Goal: Check status: Check status

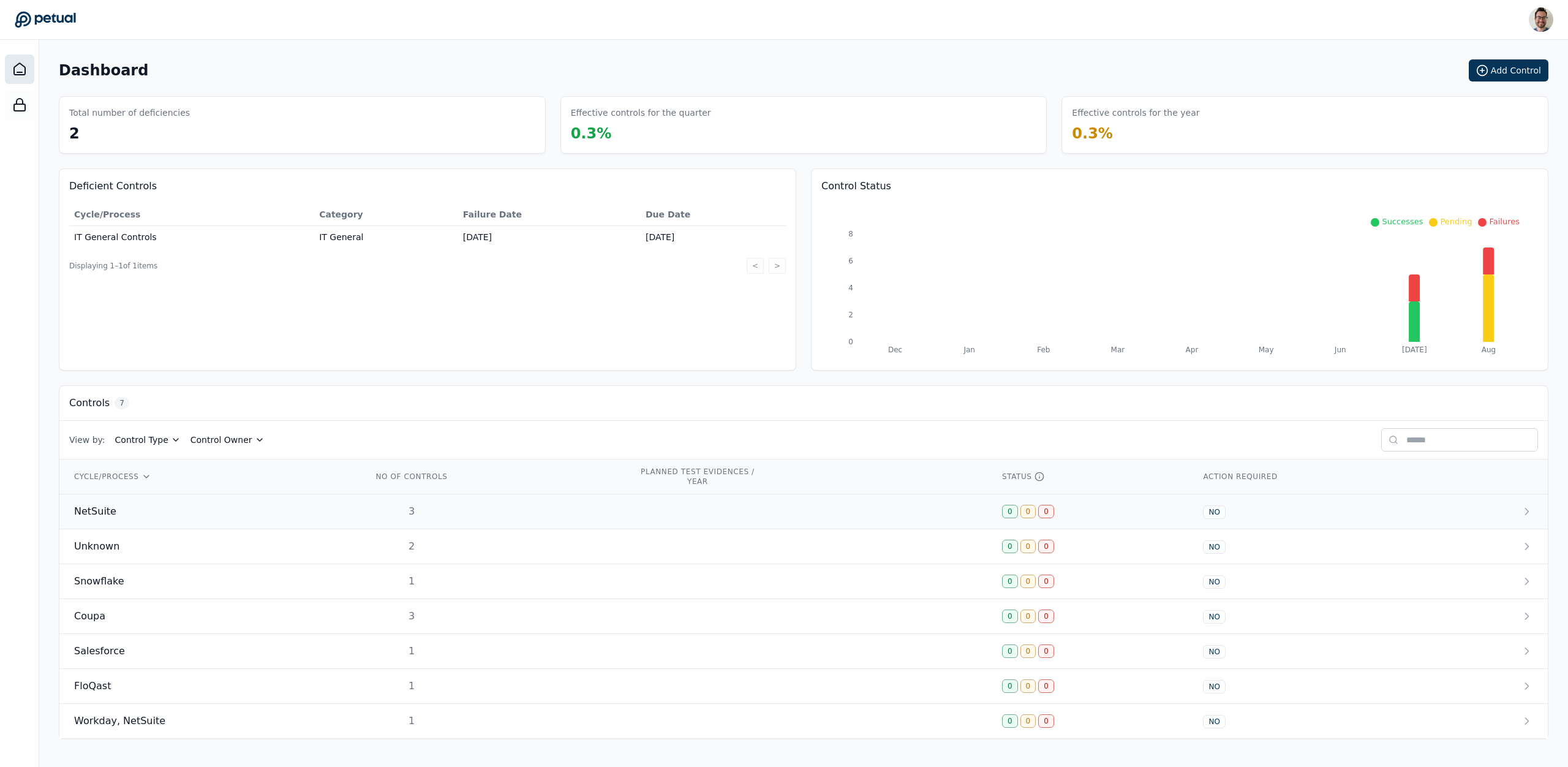
click at [102, 517] on span "NetSuite" at bounding box center [95, 511] width 42 height 15
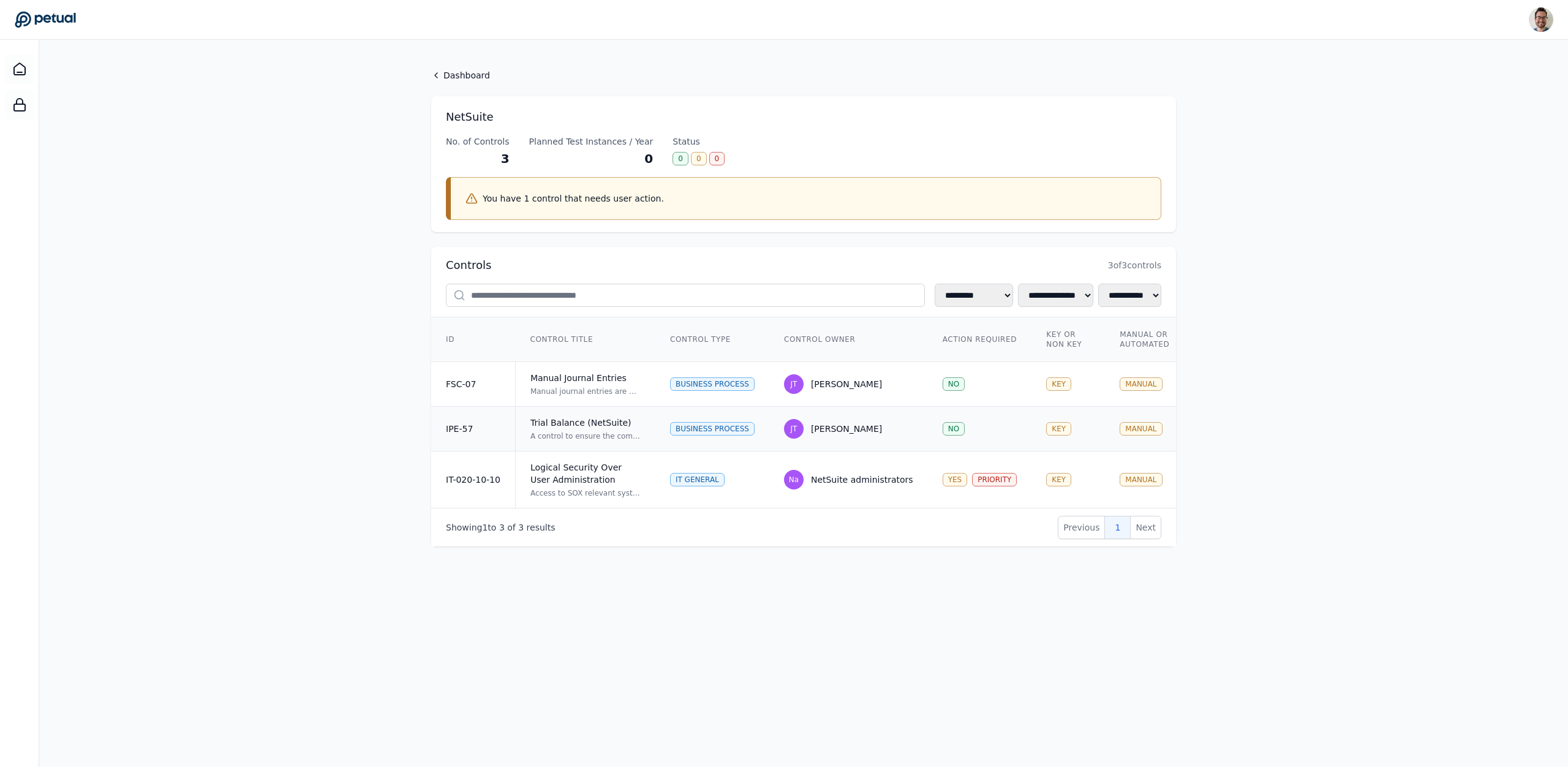
click at [576, 433] on div "A control to ensure the completeness and accuracy of the Trial Balance report g…" at bounding box center [585, 436] width 110 height 10
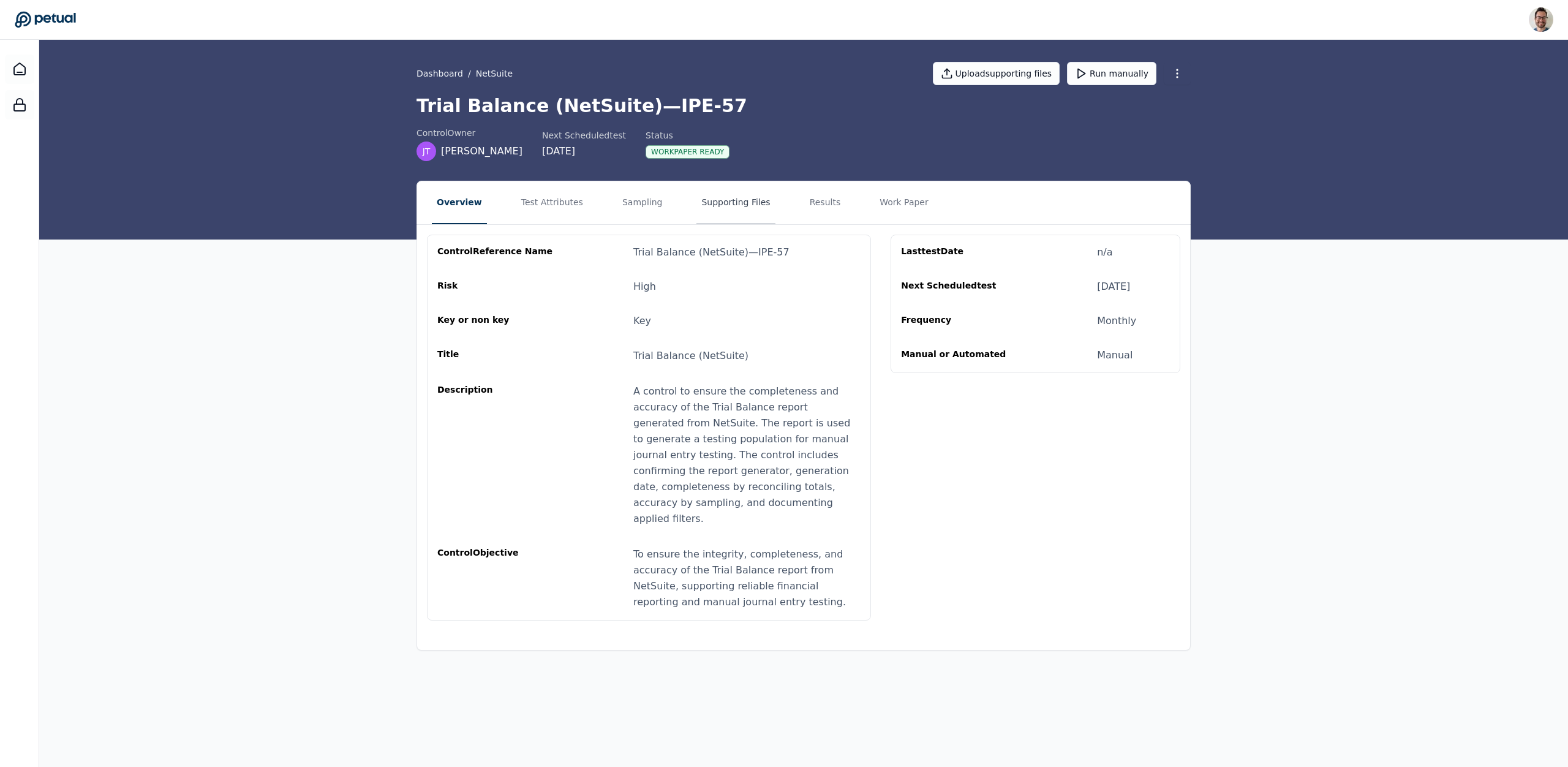
click at [751, 199] on button "Supporting Files" at bounding box center [736, 203] width 78 height 43
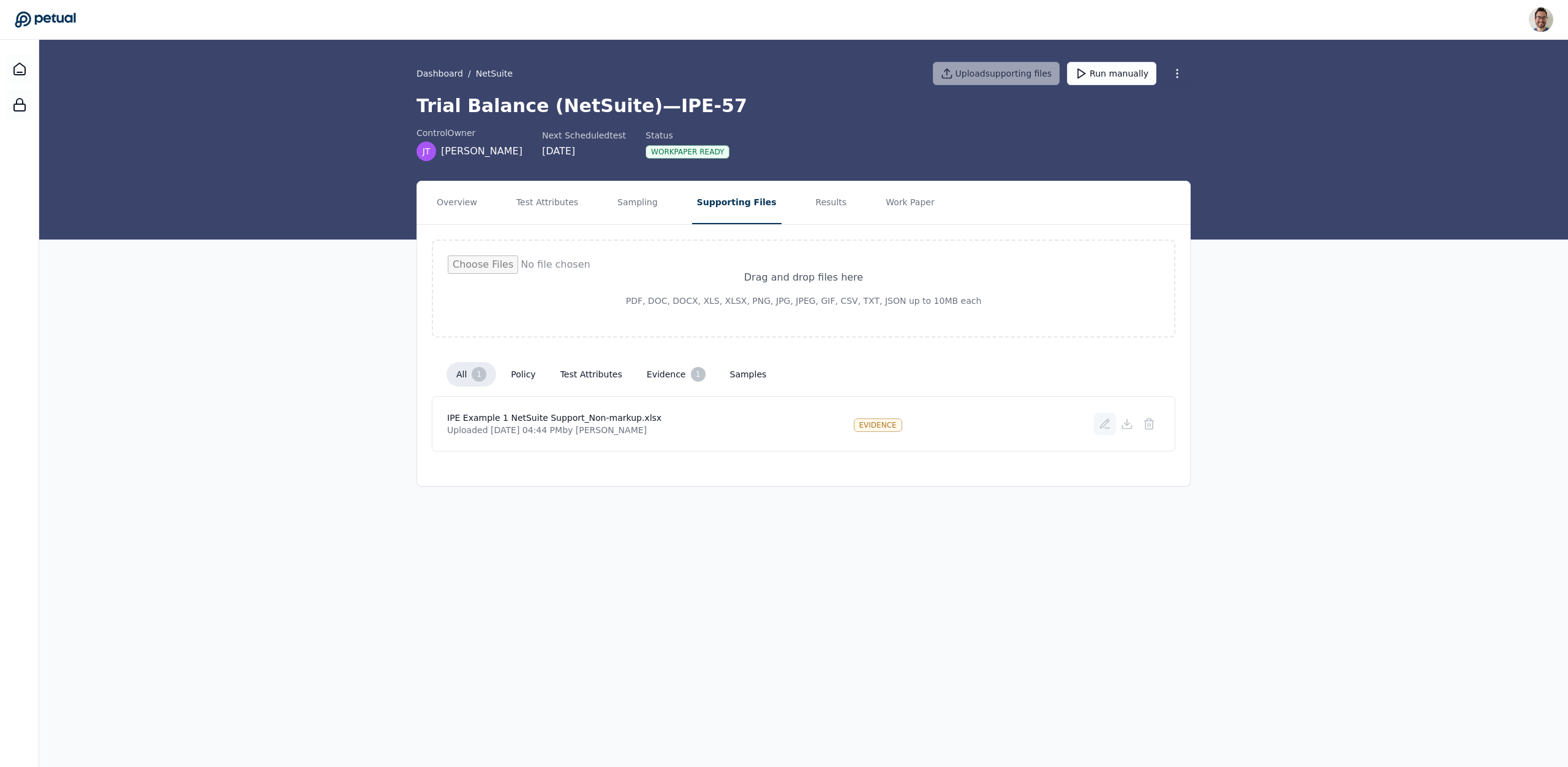
click at [1111, 420] on icon at bounding box center [1104, 423] width 12 height 12
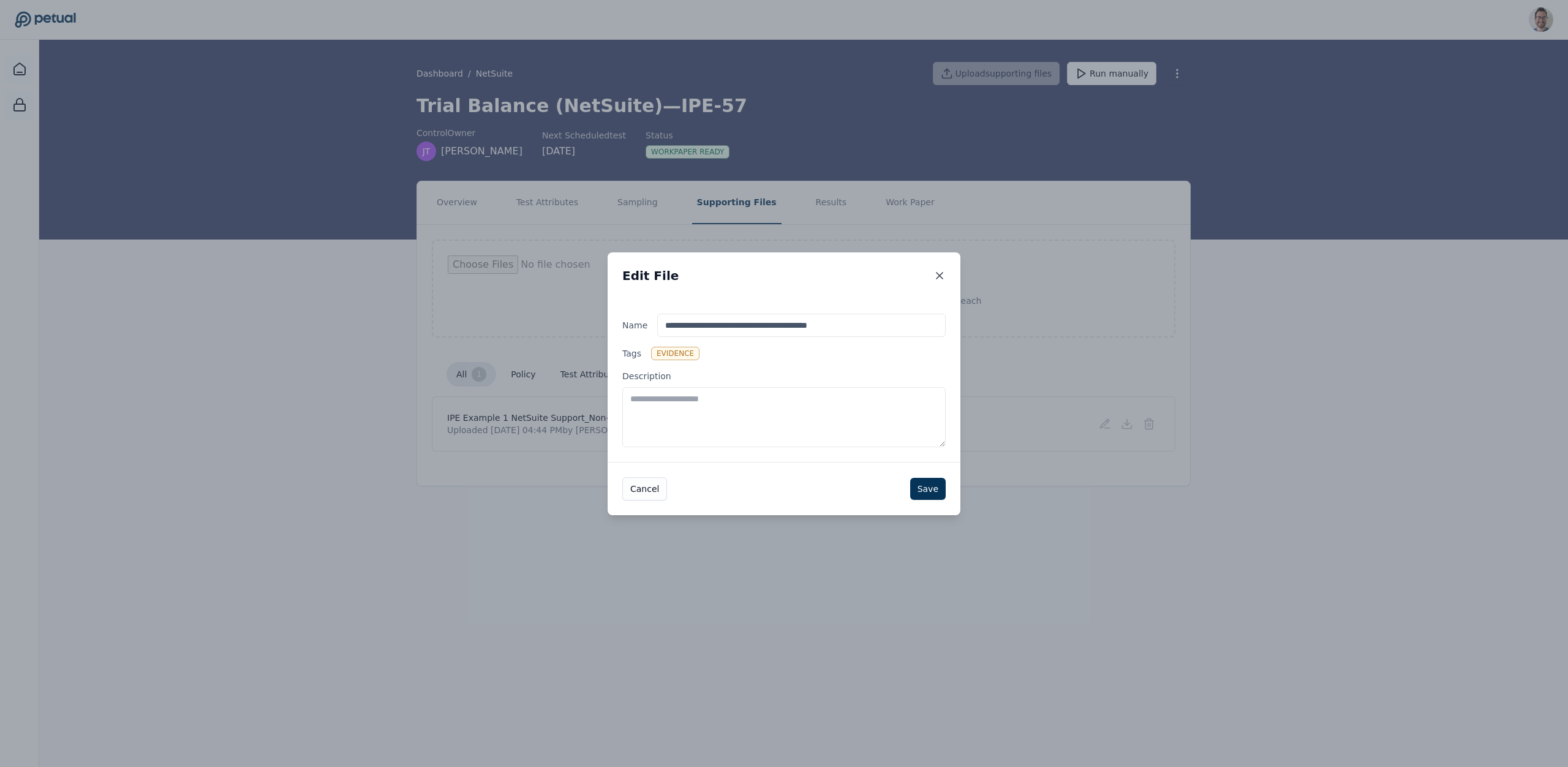
click at [939, 275] on icon at bounding box center [939, 275] width 6 height 6
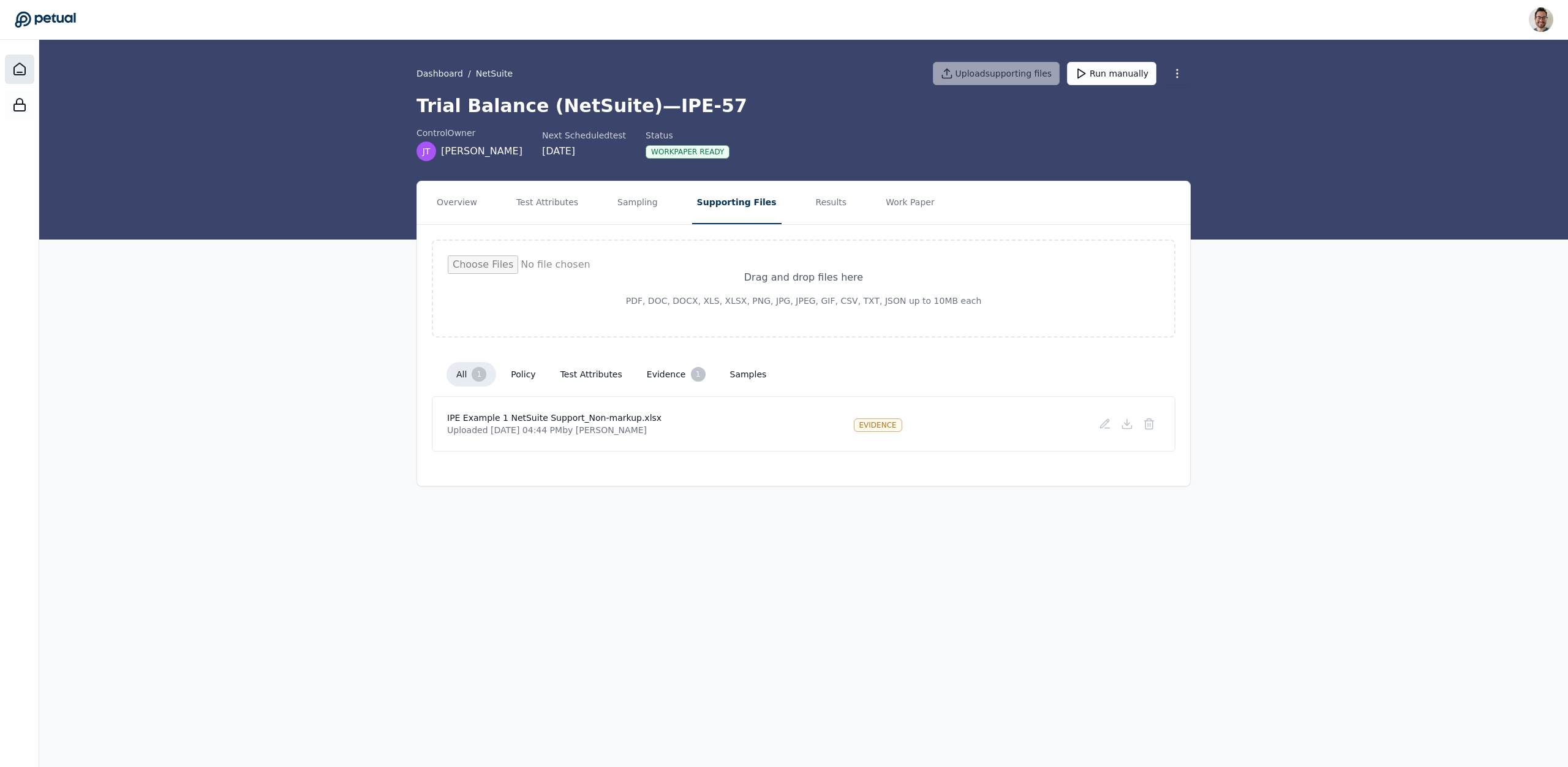
click at [29, 77] on div at bounding box center [19, 69] width 29 height 29
